Goal: Task Accomplishment & Management: Manage account settings

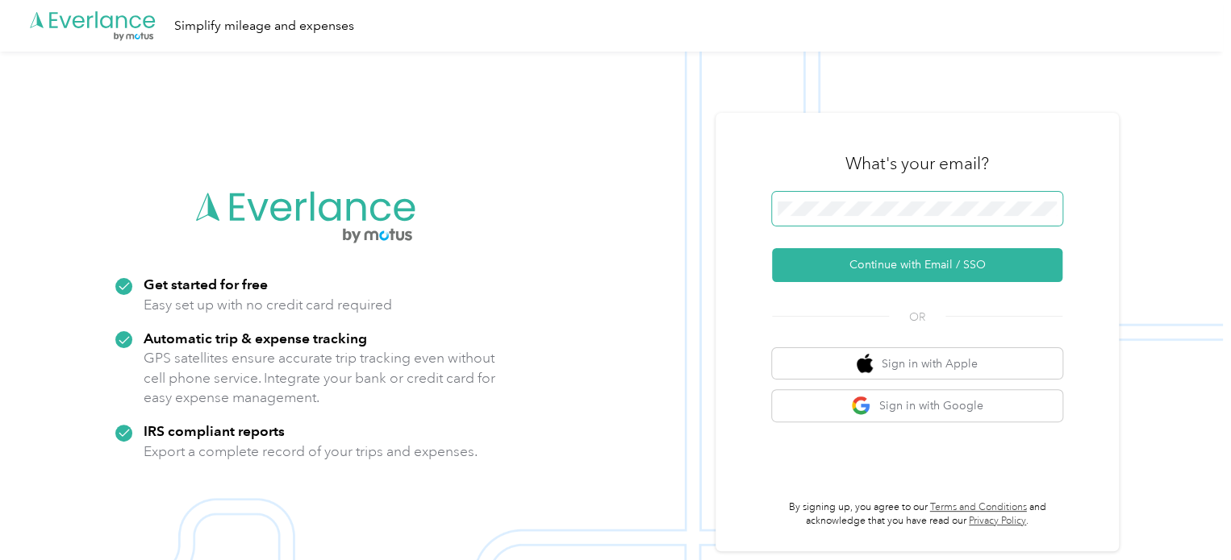
click at [872, 217] on span at bounding box center [917, 209] width 290 height 34
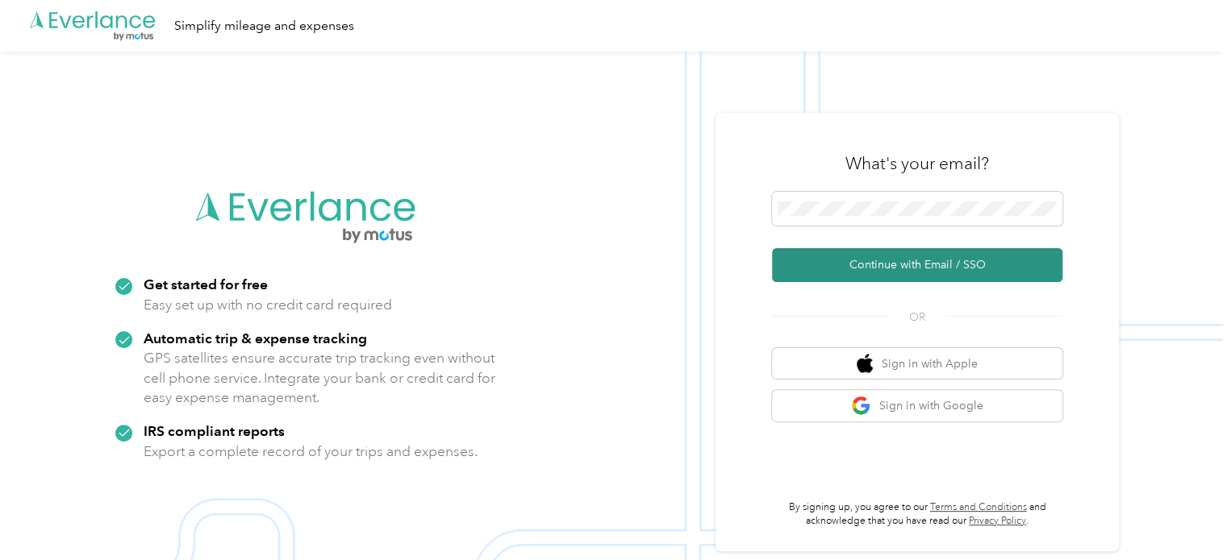
click at [906, 265] on button "Continue with Email / SSO" at bounding box center [917, 265] width 290 height 34
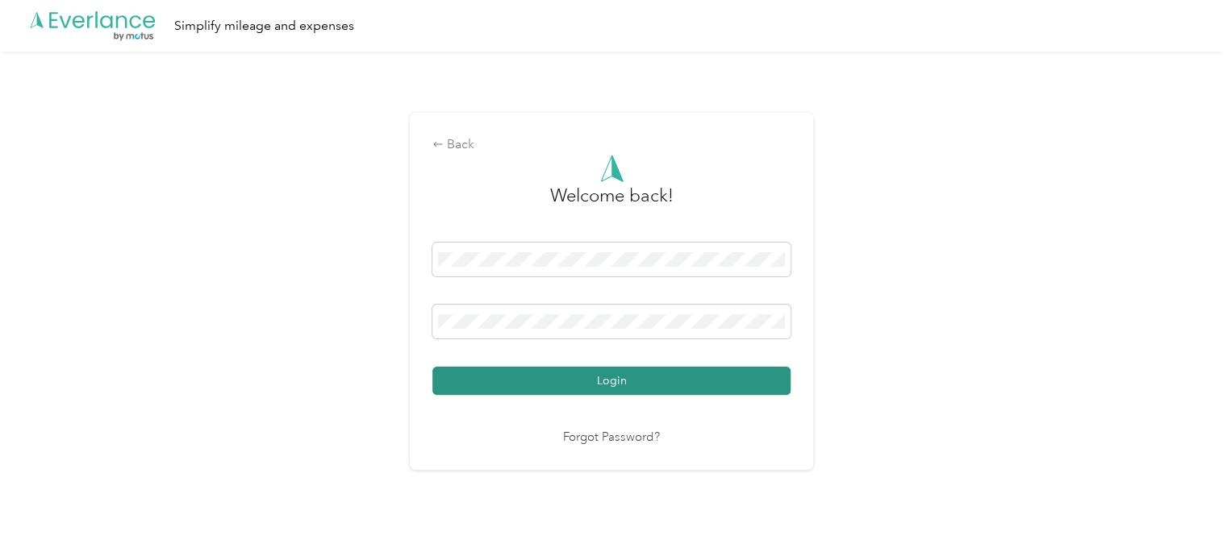
click at [610, 381] on button "Login" at bounding box center [611, 381] width 358 height 28
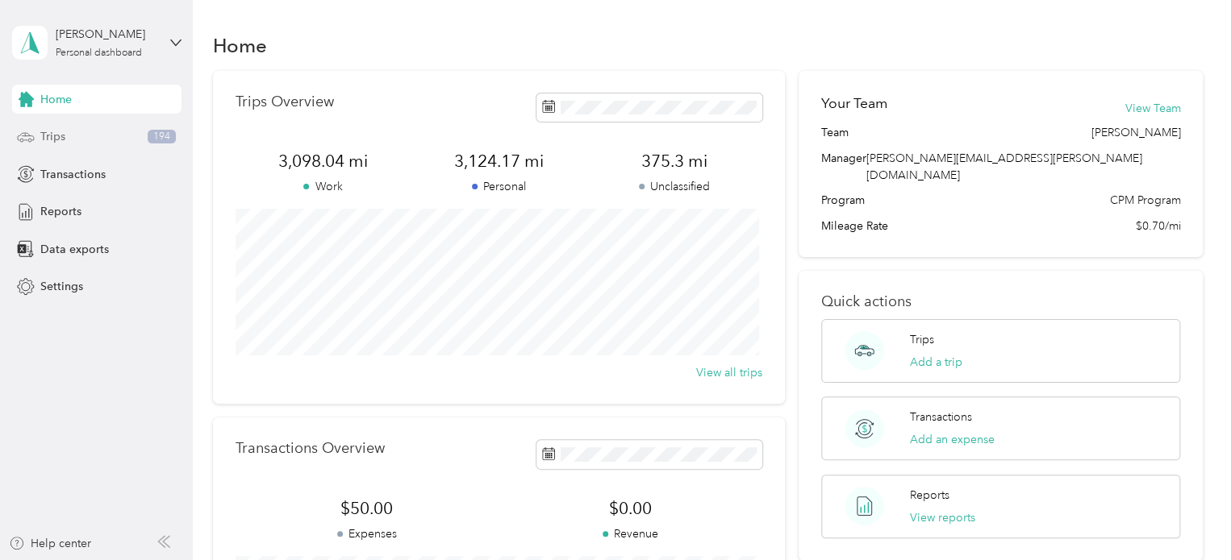
click at [85, 140] on div "Trips 194" at bounding box center [96, 137] width 169 height 29
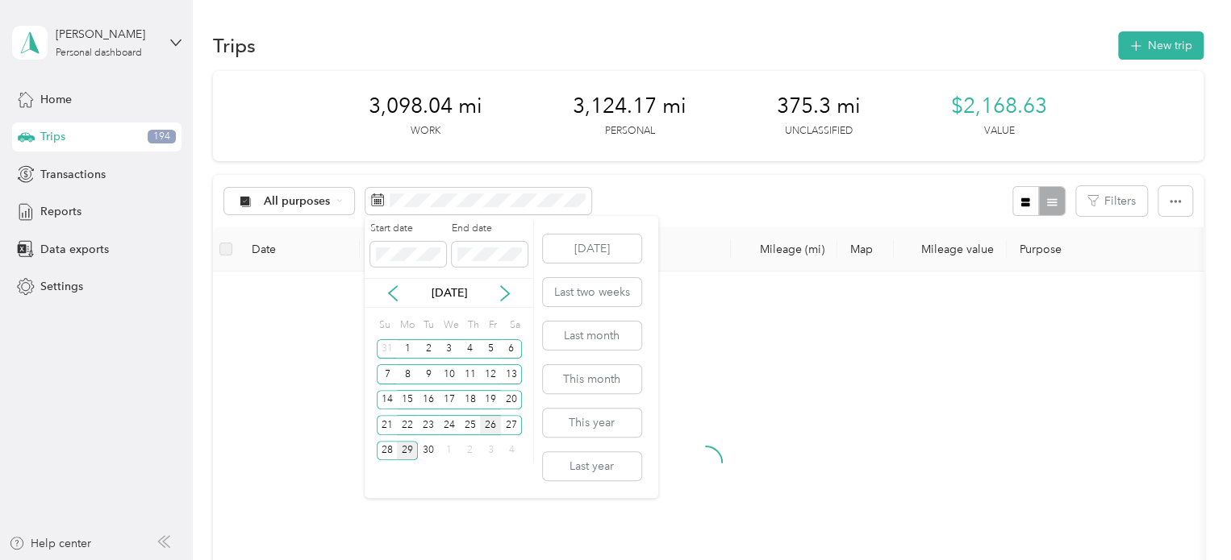
click at [490, 416] on div "26" at bounding box center [490, 425] width 21 height 20
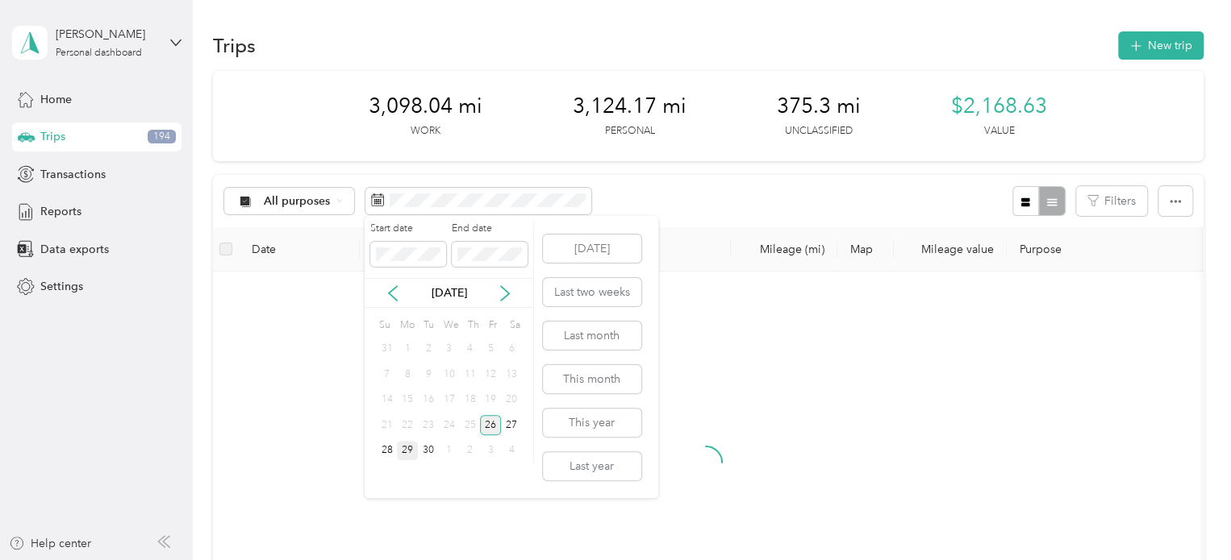
click at [490, 416] on div "26" at bounding box center [490, 425] width 21 height 20
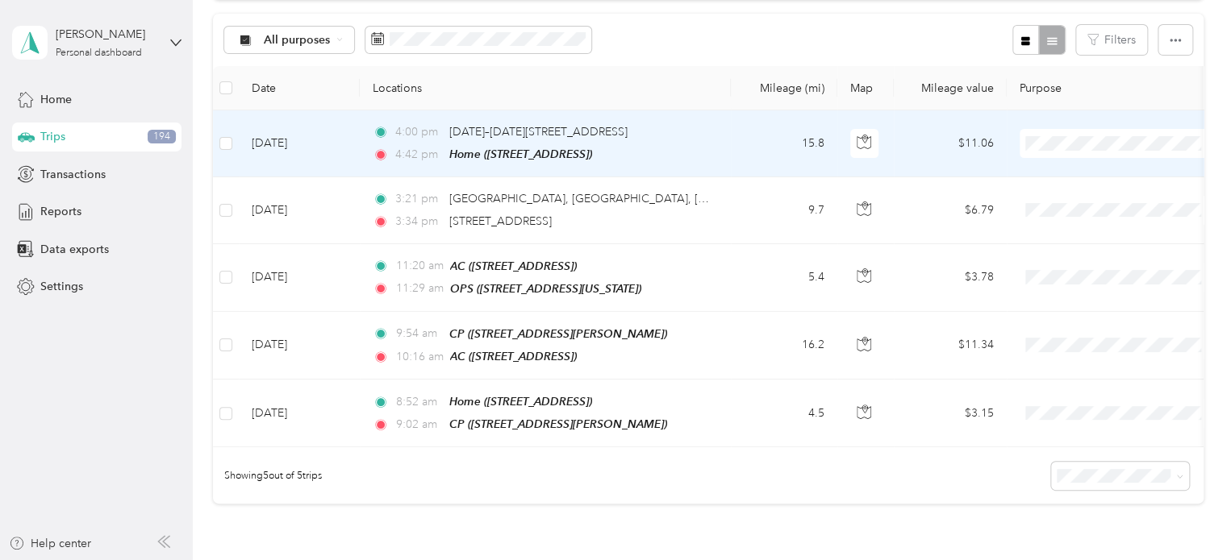
scroll to position [323, 0]
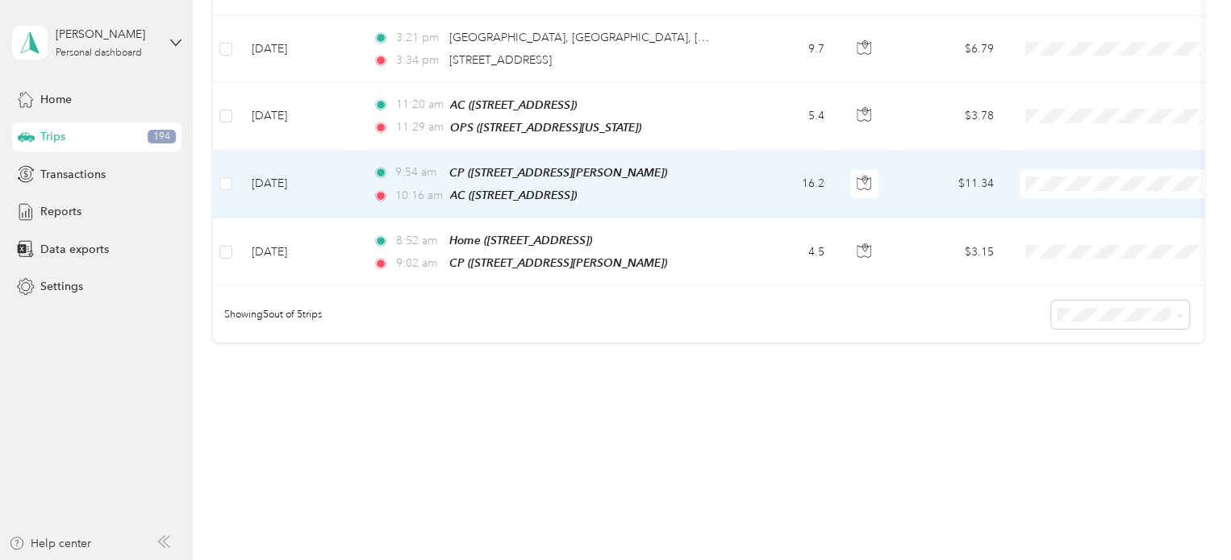
click at [1063, 204] on span "Cuyahoga DD" at bounding box center [1133, 210] width 149 height 17
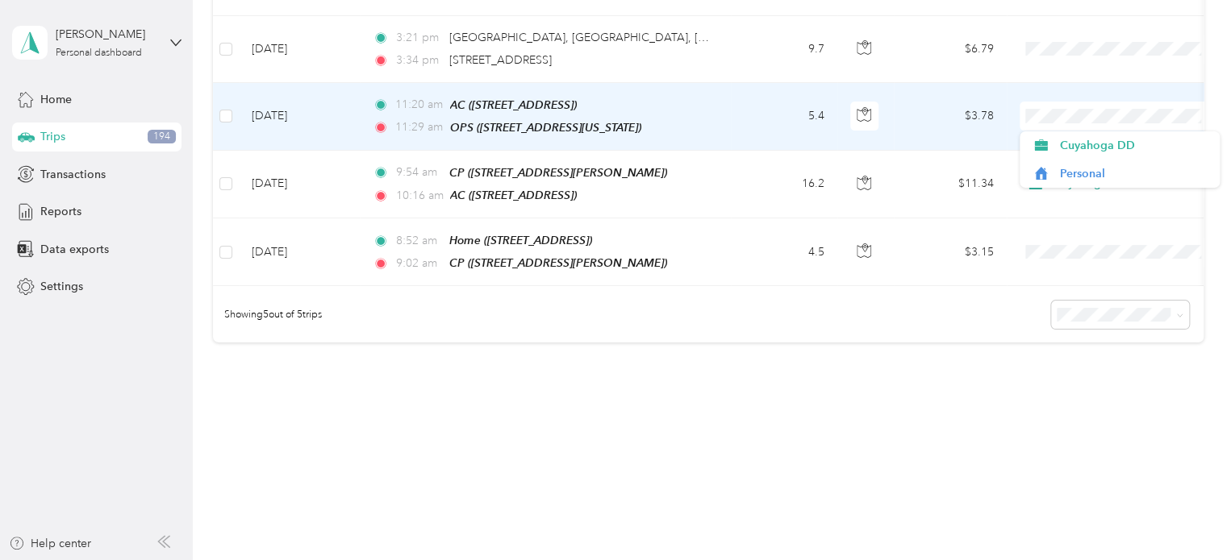
scroll to position [161, 0]
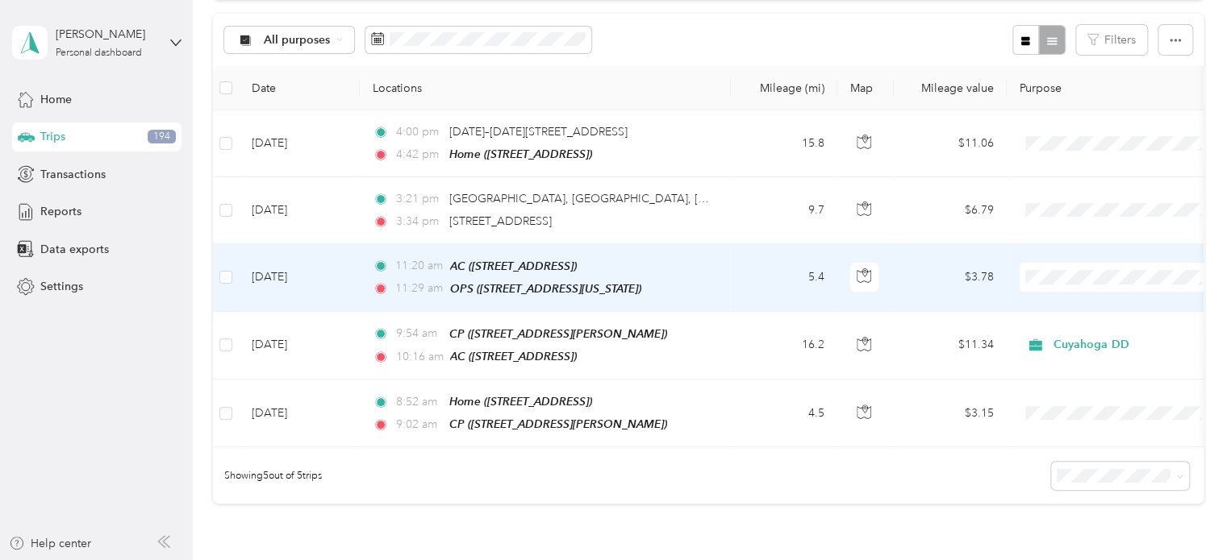
click at [1065, 298] on span "Cuyahoga DD" at bounding box center [1133, 305] width 149 height 17
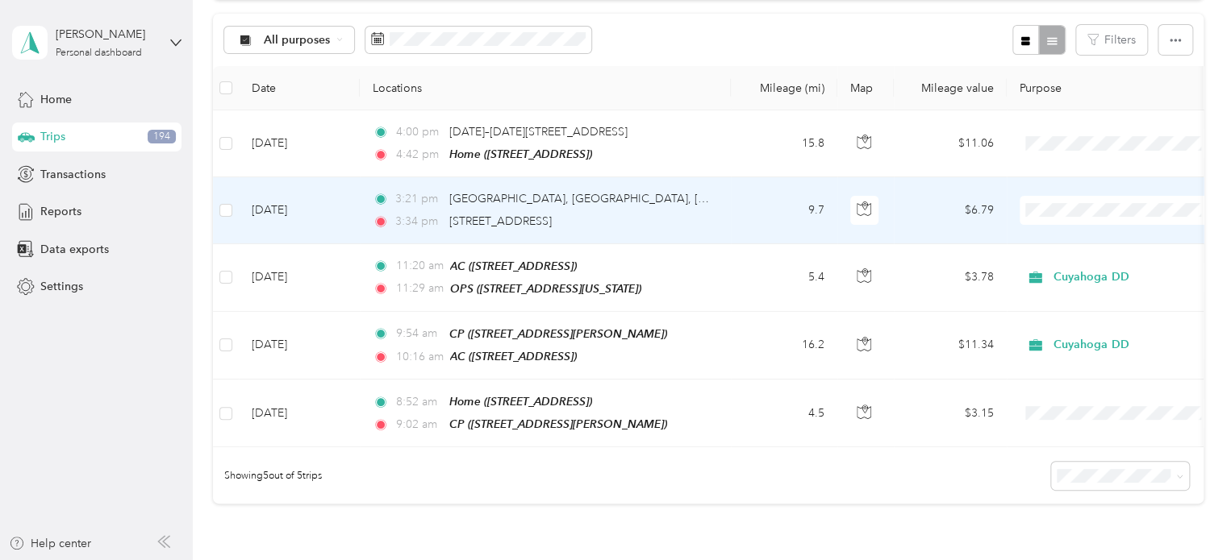
click at [732, 205] on td "9.7" at bounding box center [784, 210] width 106 height 66
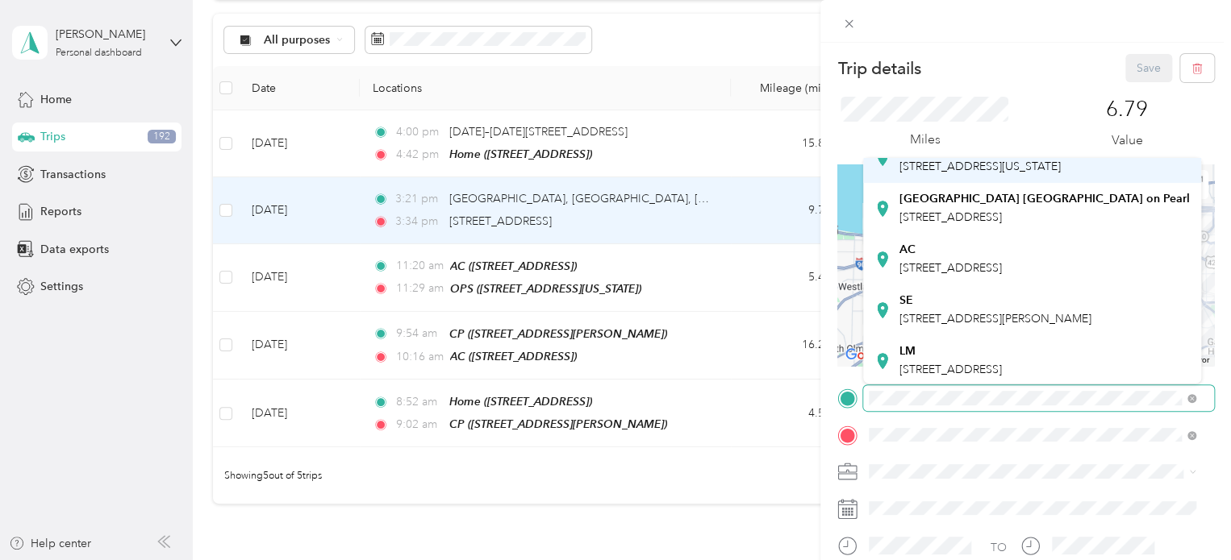
scroll to position [323, 0]
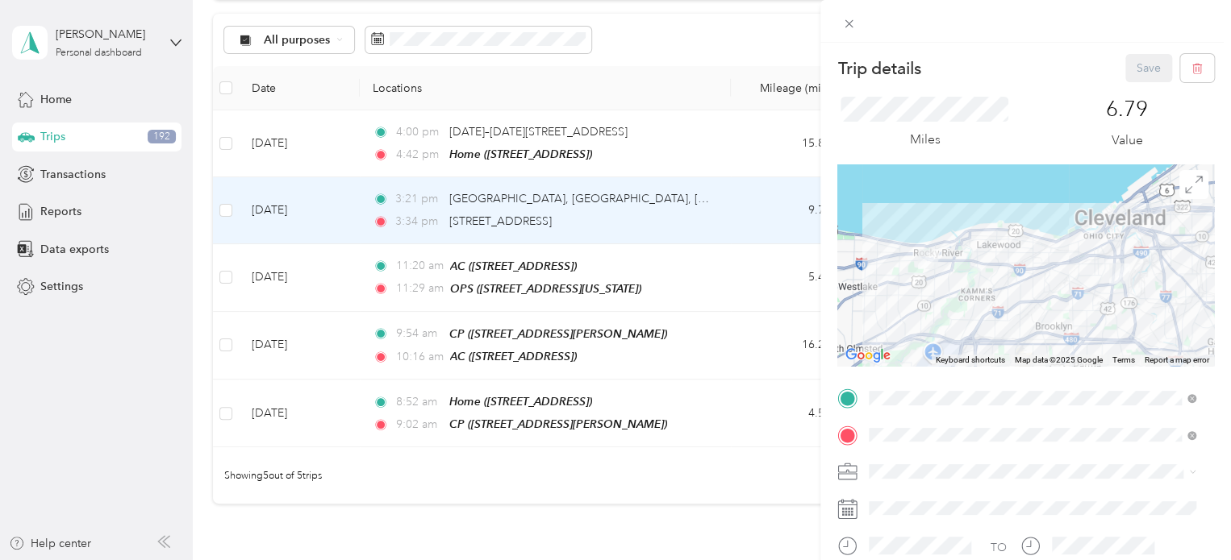
click at [987, 266] on span "[STREET_ADDRESS][US_STATE]" at bounding box center [979, 259] width 161 height 14
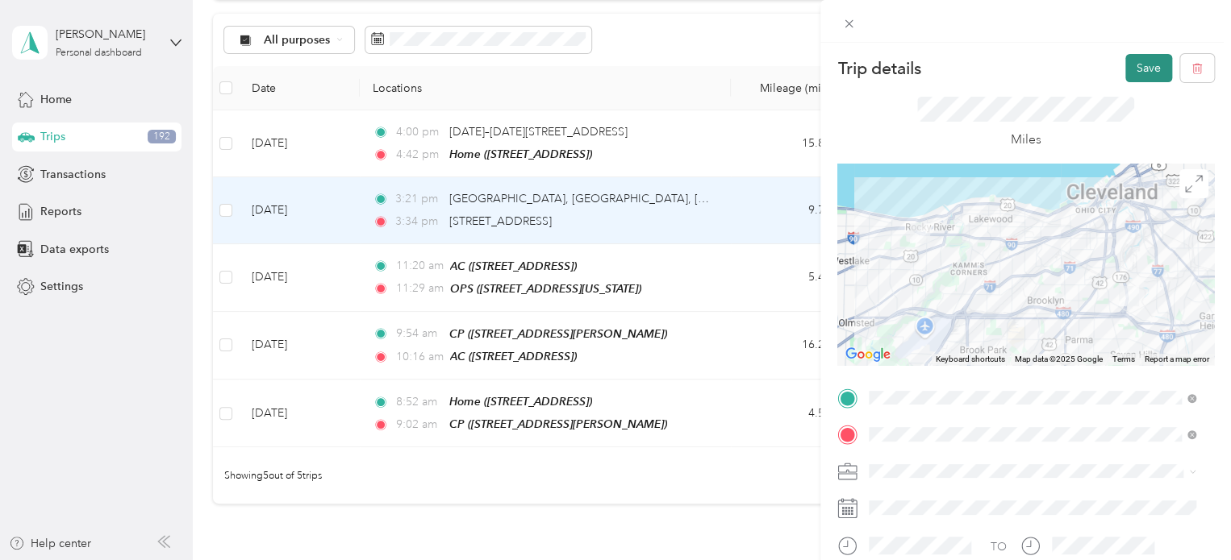
click at [1131, 73] on button "Save" at bounding box center [1148, 68] width 47 height 28
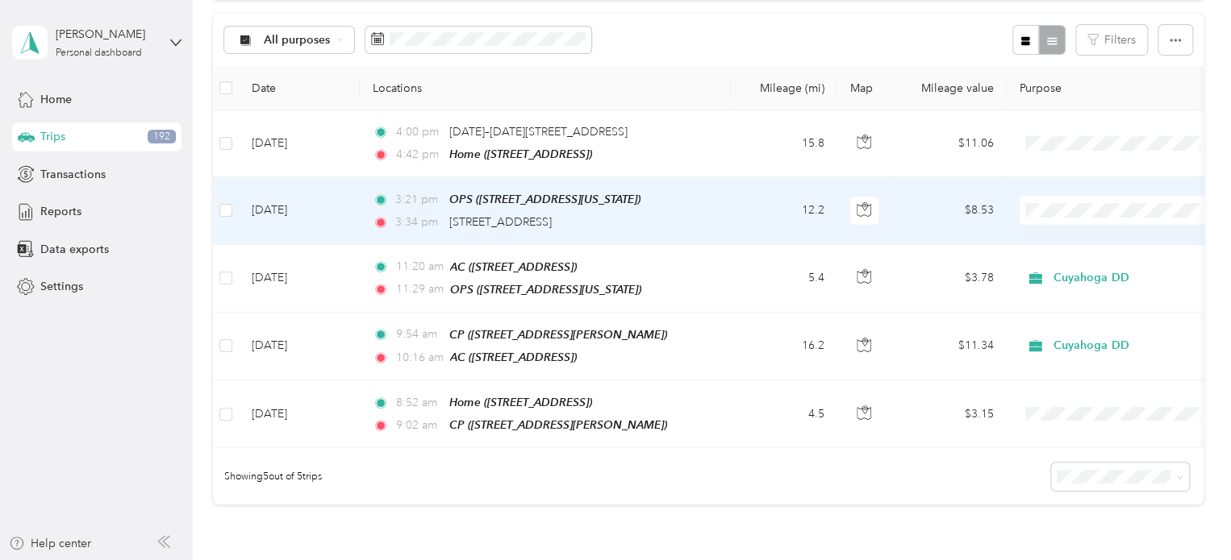
click at [1074, 266] on span "Personal" at bounding box center [1133, 267] width 149 height 17
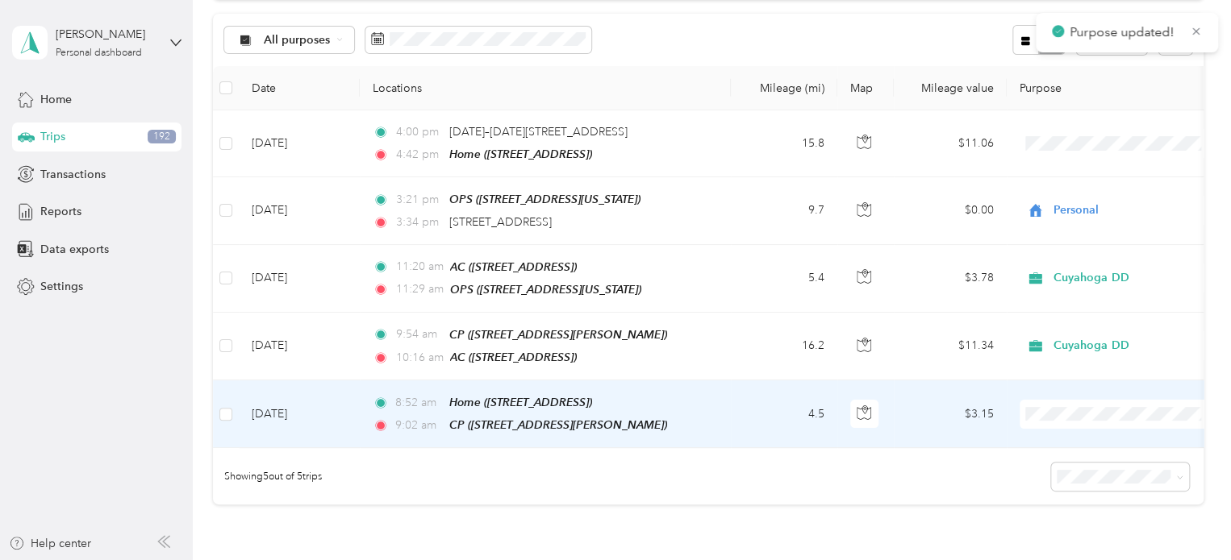
click at [1093, 465] on span "Personal" at bounding box center [1133, 465] width 149 height 17
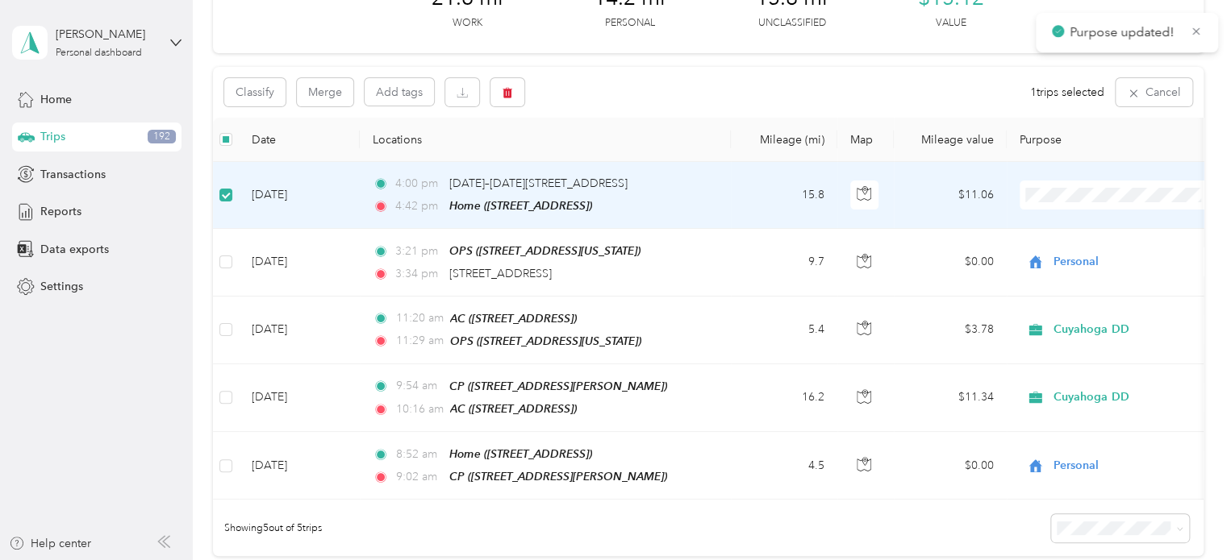
scroll to position [81, 0]
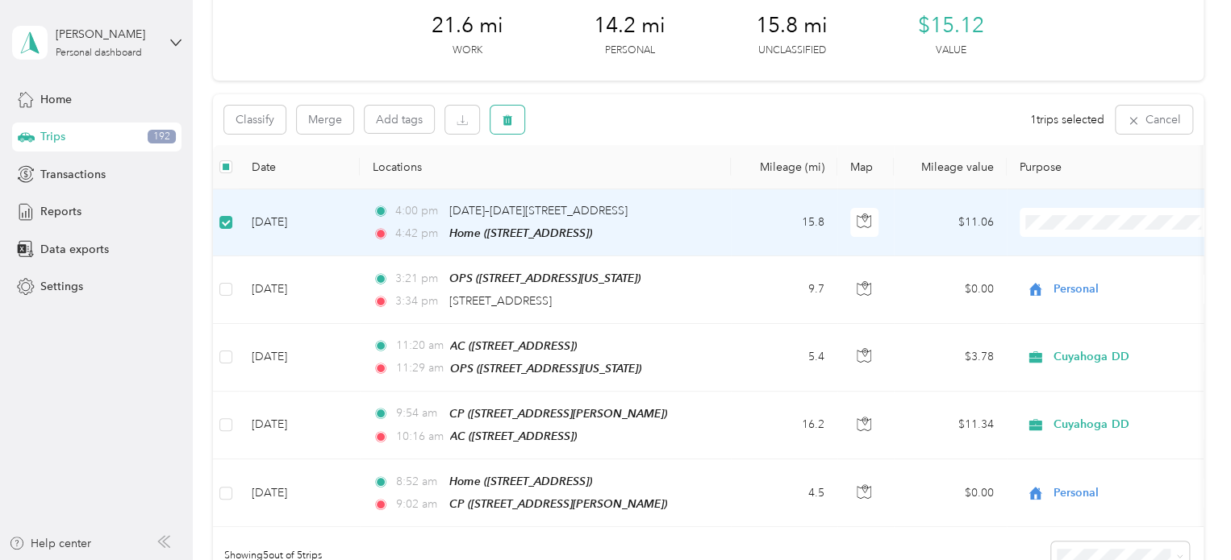
click at [495, 119] on button "button" at bounding box center [507, 120] width 34 height 28
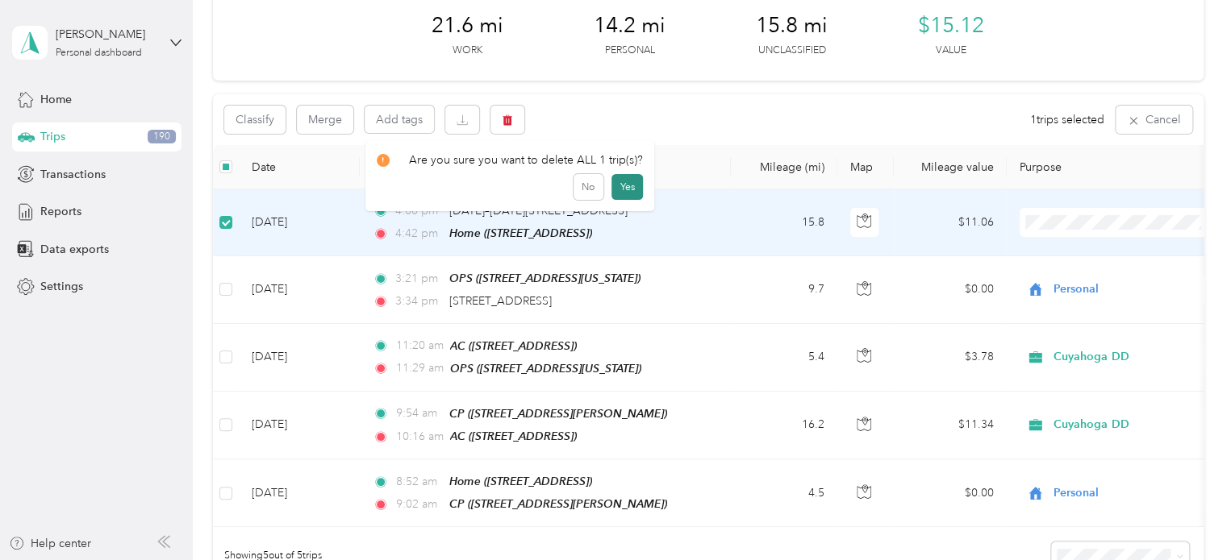
click at [611, 190] on button "Yes" at bounding box center [626, 187] width 31 height 26
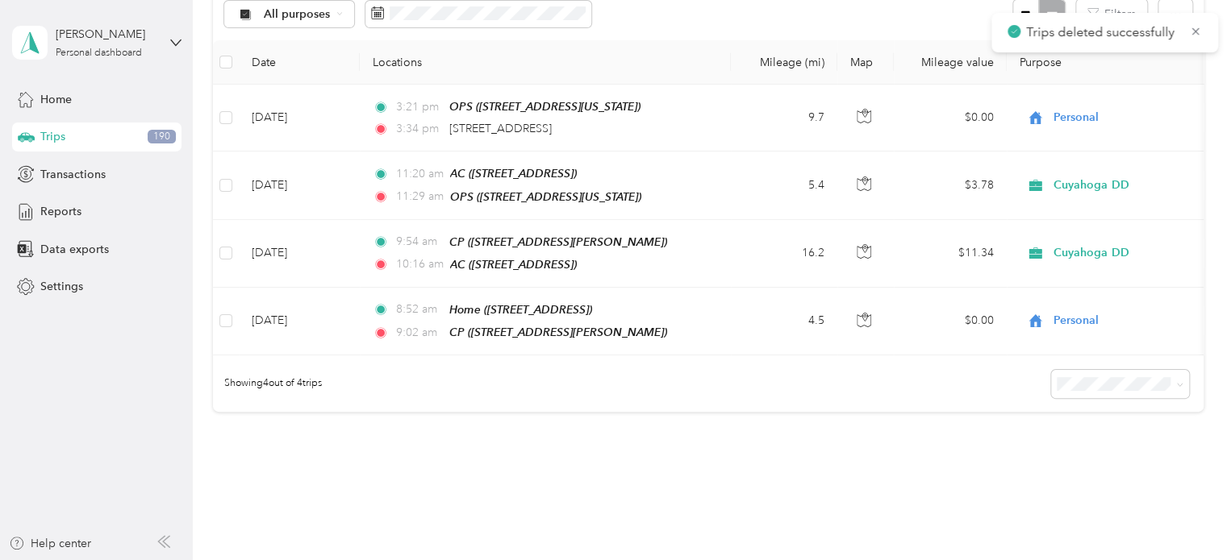
scroll to position [0, 0]
